Goal: Communication & Community: Answer question/provide support

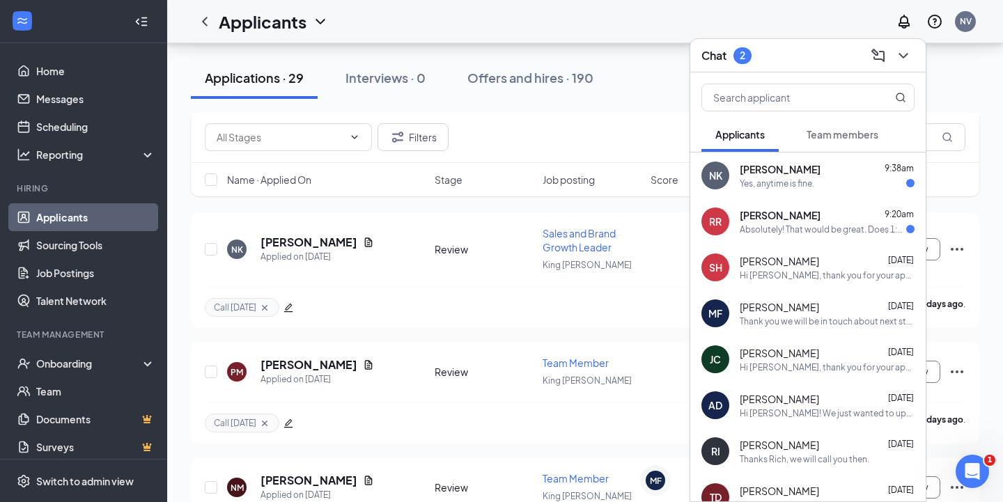
click at [771, 233] on div "Absolutely! That would be great. Does 1:15pm work?" at bounding box center [822, 230] width 166 height 12
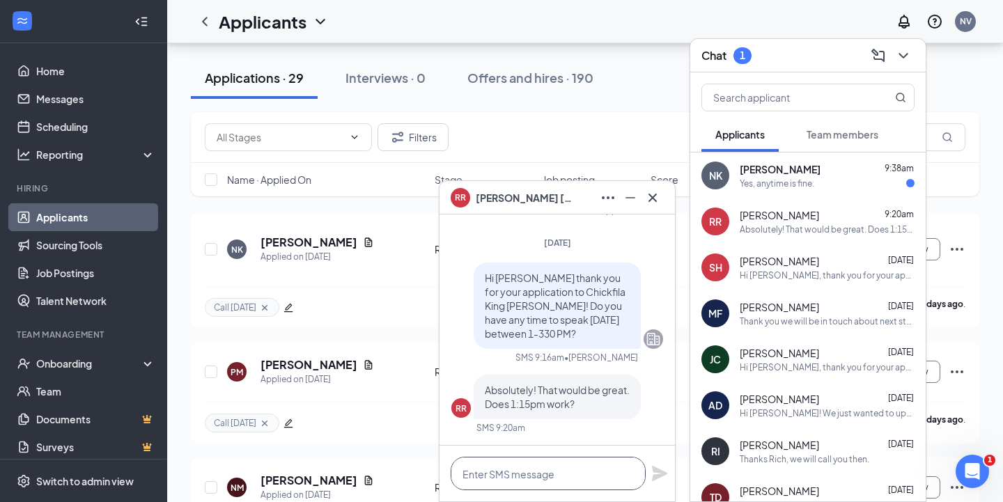
click at [534, 469] on textarea at bounding box center [548, 473] width 195 height 33
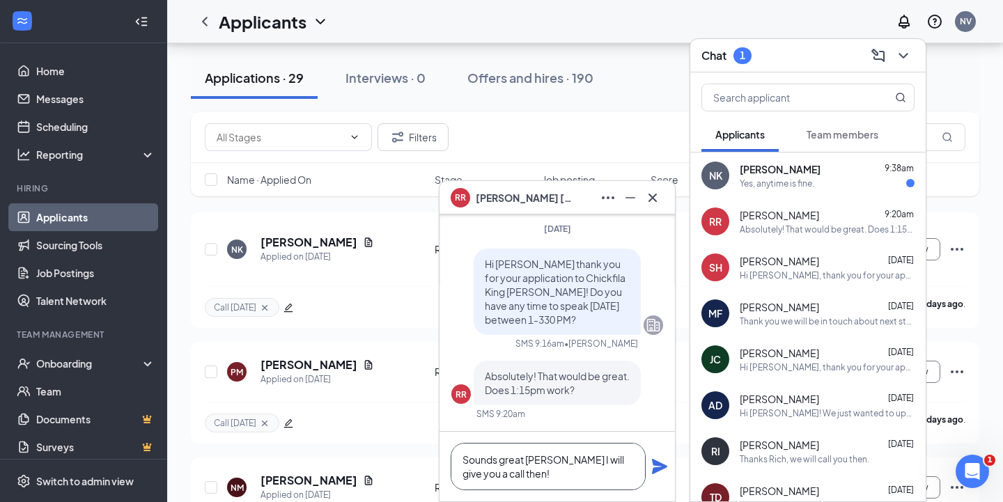
type textarea "Sounds great [PERSON_NAME] I will give you a call then!"
click at [657, 469] on icon "Plane" at bounding box center [659, 466] width 15 height 15
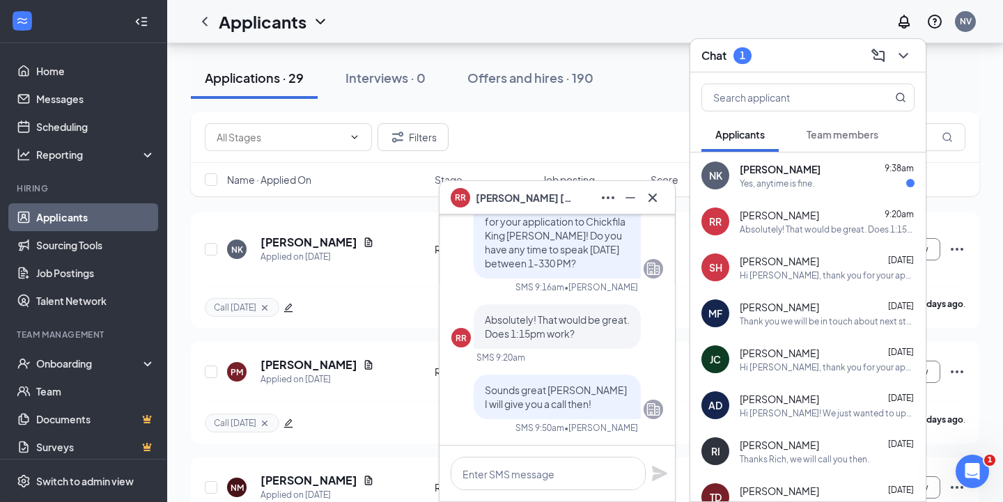
click at [794, 187] on div "Yes, anytime is fine." at bounding box center [776, 184] width 75 height 12
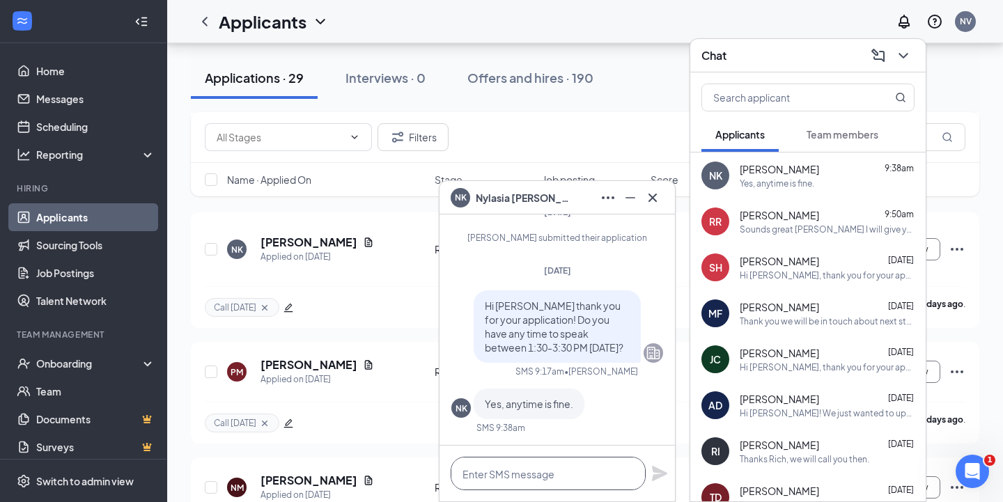
click at [478, 472] on textarea at bounding box center [548, 473] width 195 height 33
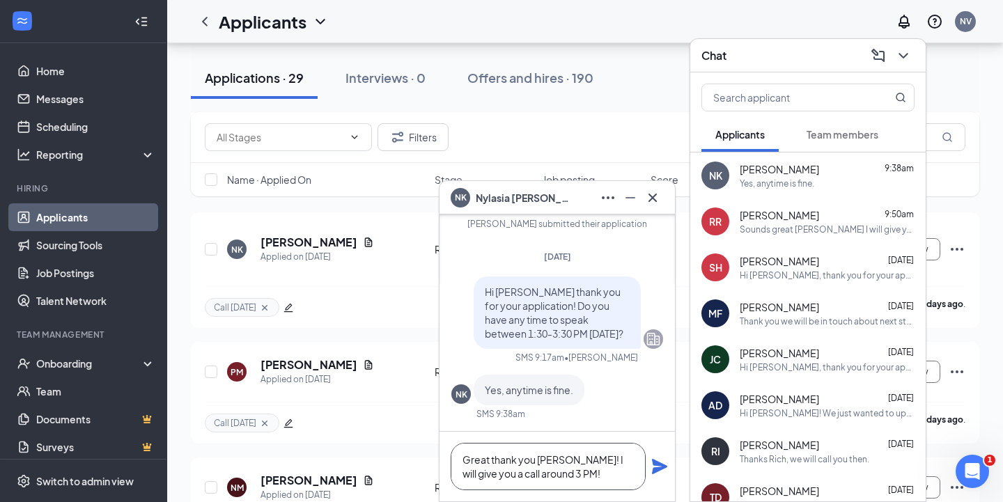
type textarea "Great thank you [PERSON_NAME]! I will give you a call around 3 PM!"
click at [659, 464] on icon "Plane" at bounding box center [659, 466] width 15 height 15
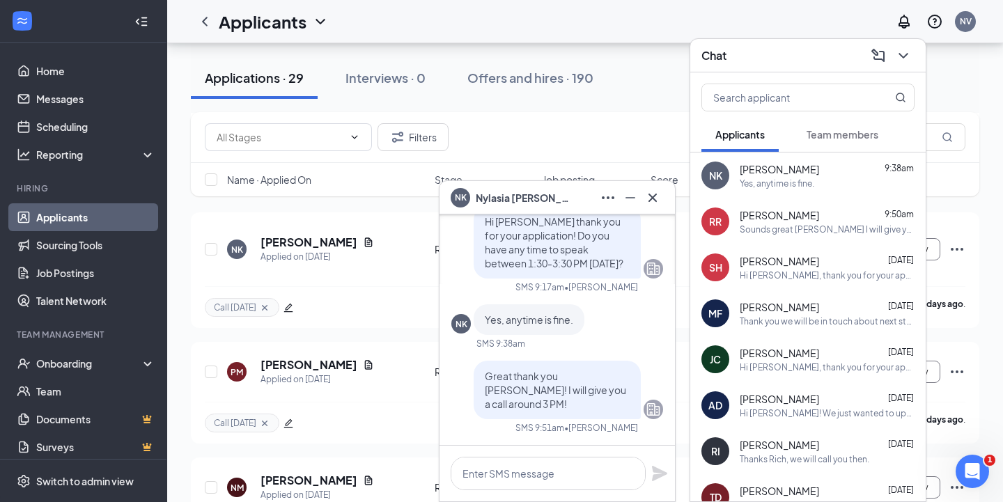
scroll to position [0, 0]
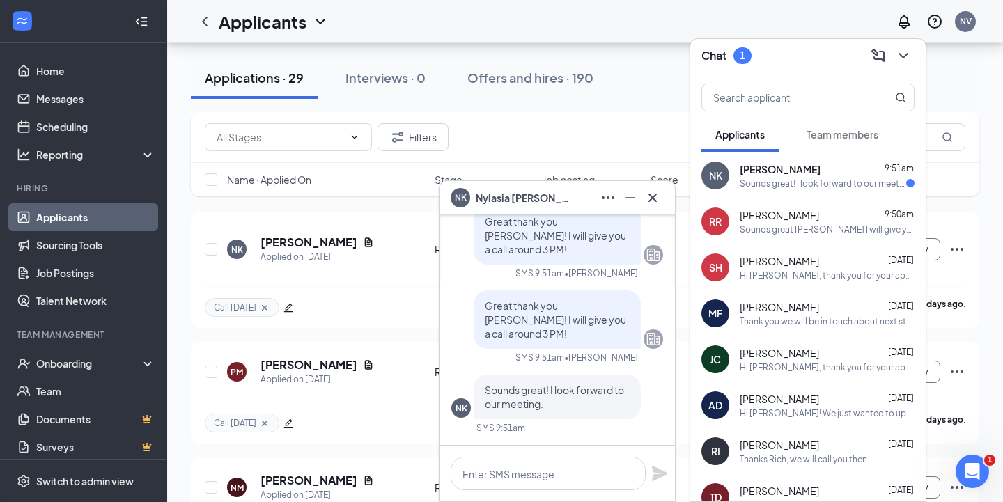
click at [849, 132] on span "Team members" at bounding box center [842, 134] width 72 height 13
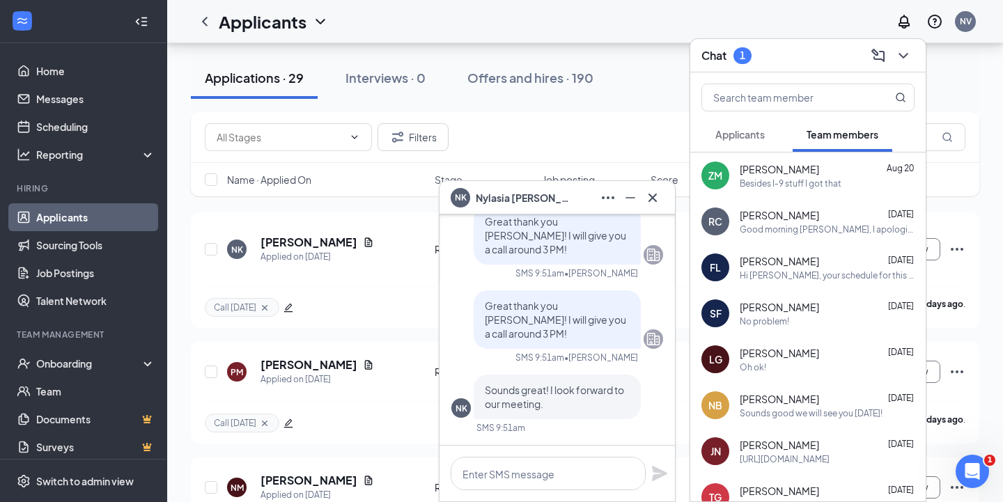
click at [733, 136] on span "Applicants" at bounding box center [739, 134] width 49 height 13
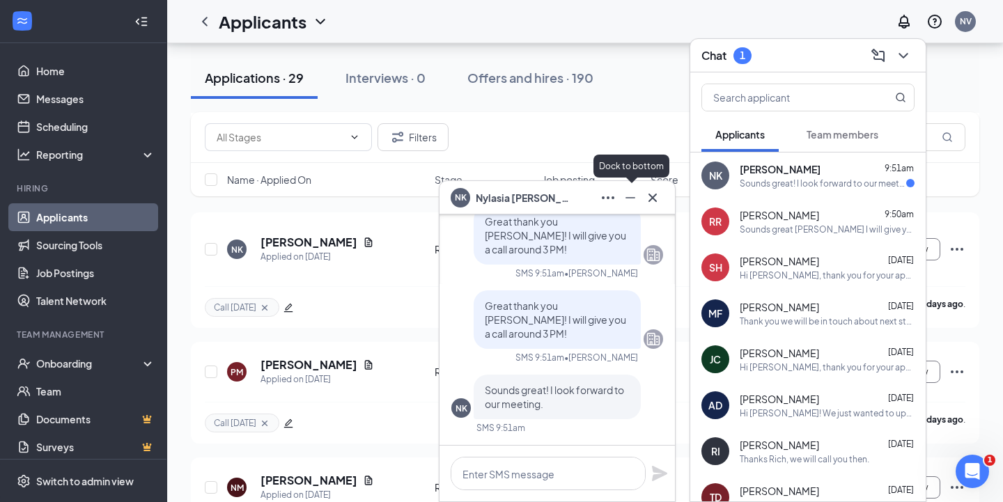
click at [629, 200] on icon "Minimize" at bounding box center [630, 197] width 17 height 17
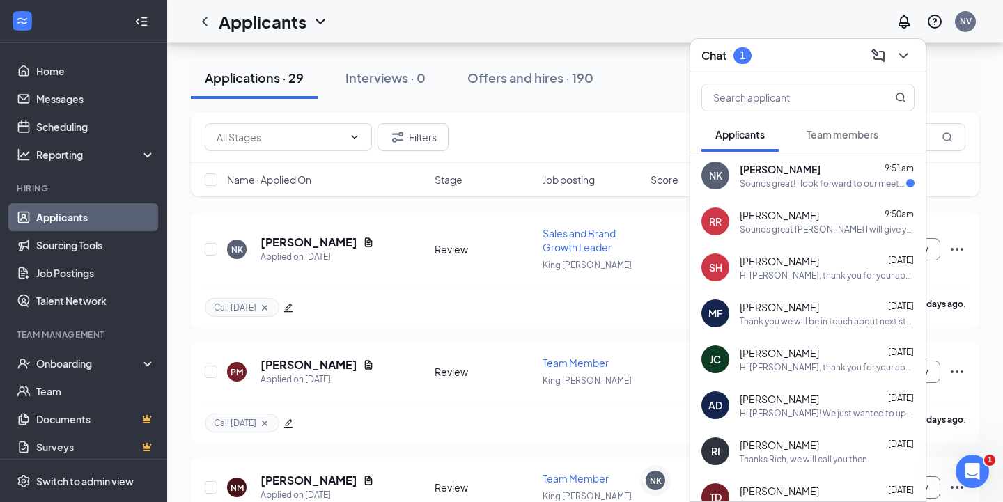
click at [782, 211] on span "[PERSON_NAME]" at bounding box center [778, 215] width 79 height 14
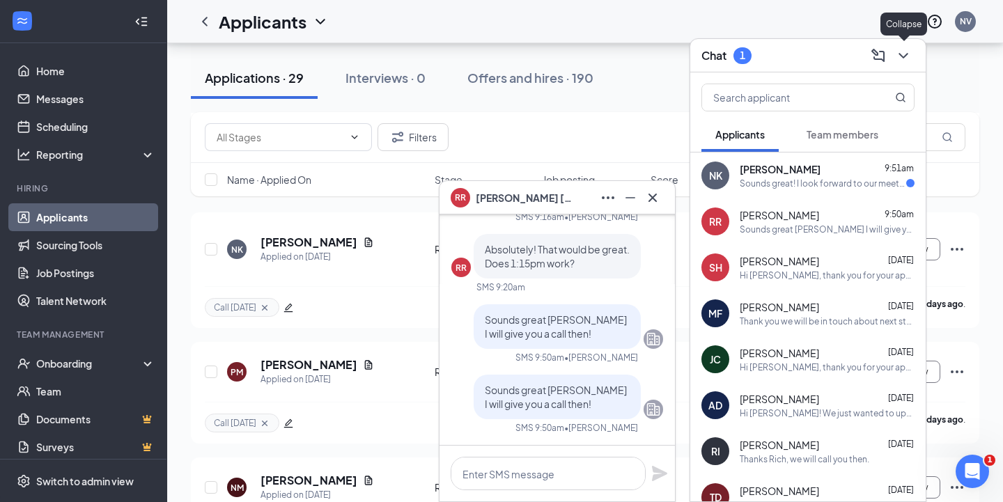
click at [903, 58] on icon "ChevronDown" at bounding box center [903, 55] width 17 height 17
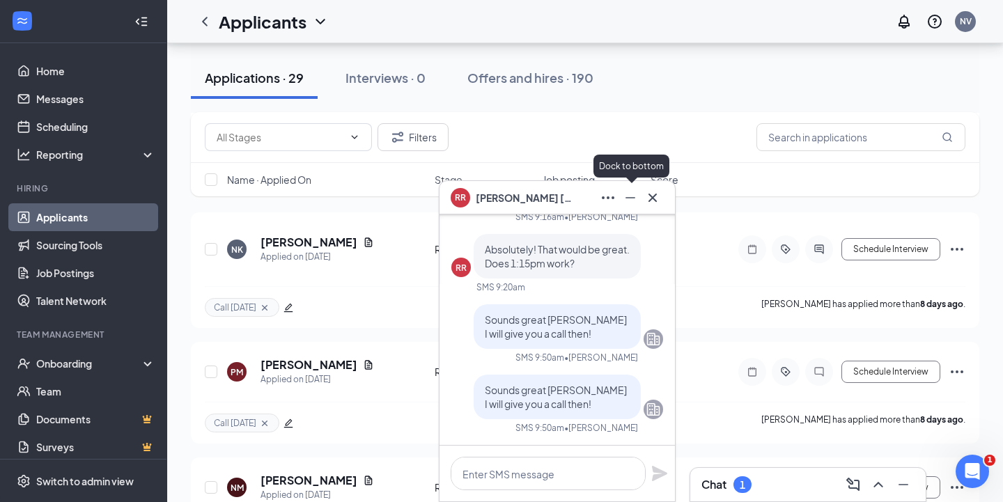
click at [628, 198] on icon "Minimize" at bounding box center [630, 197] width 10 height 1
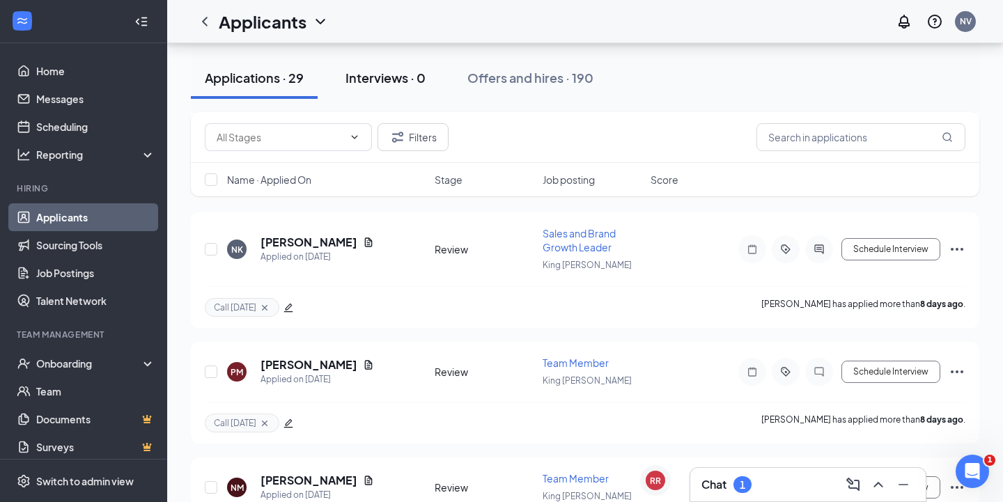
click at [357, 73] on div "Interviews · 0" at bounding box center [385, 77] width 80 height 17
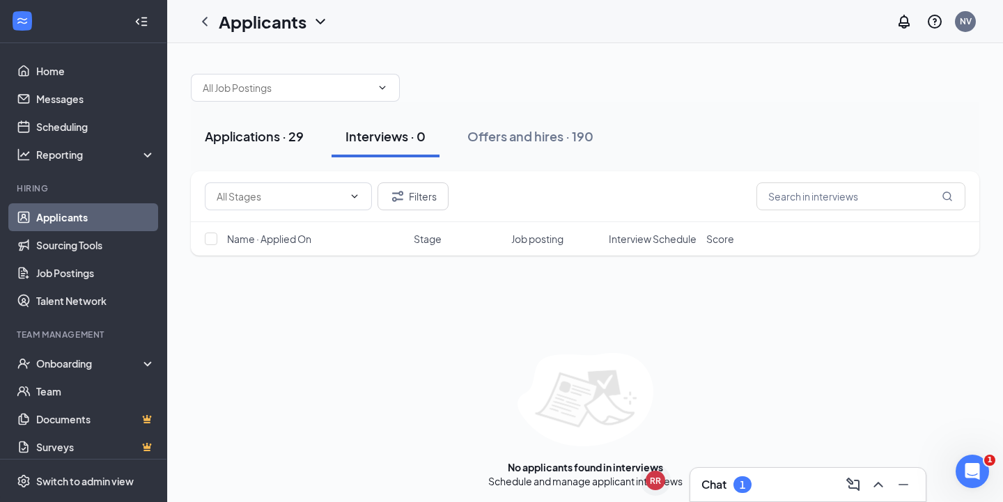
click at [256, 132] on div "Applications · 29" at bounding box center [254, 135] width 99 height 17
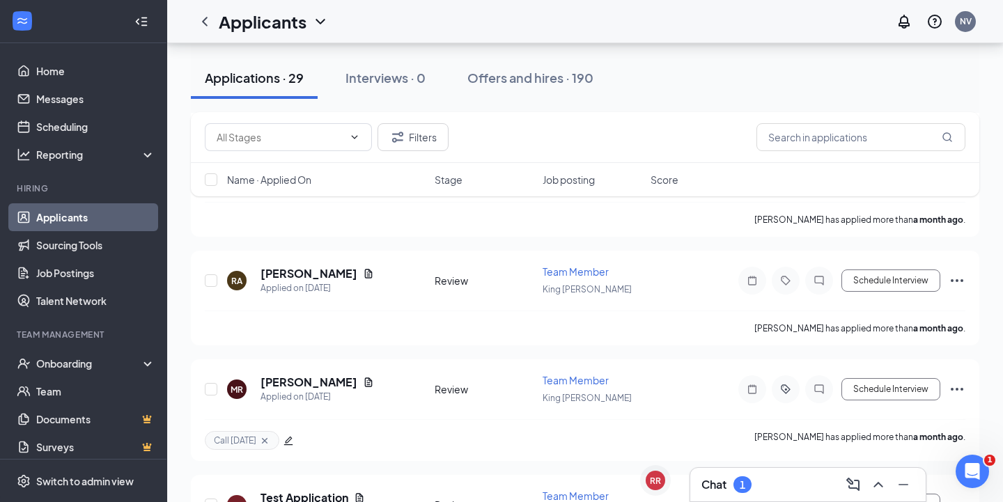
scroll to position [3049, 0]
